Goal: Navigation & Orientation: Find specific page/section

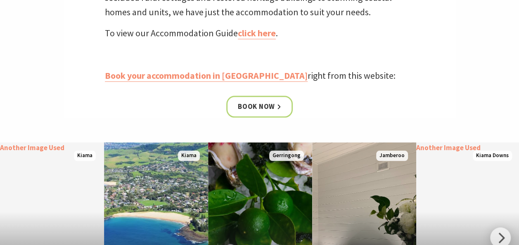
scroll to position [370, 0]
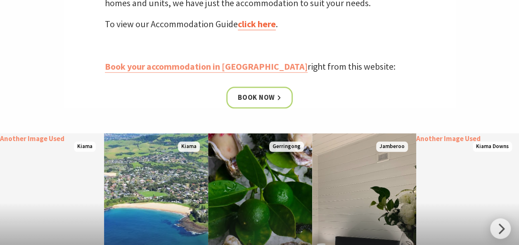
click at [262, 25] on link "click here" at bounding box center [257, 24] width 38 height 12
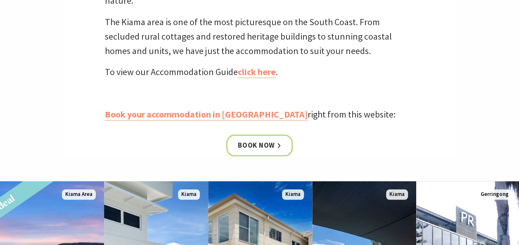
scroll to position [306, 0]
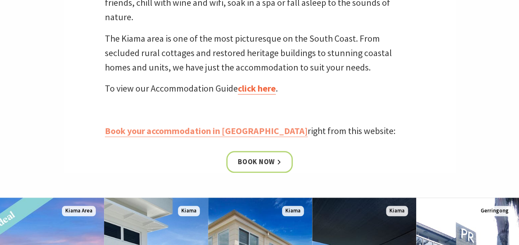
click at [255, 90] on link "click here" at bounding box center [257, 89] width 38 height 12
